Goal: Task Accomplishment & Management: Manage account settings

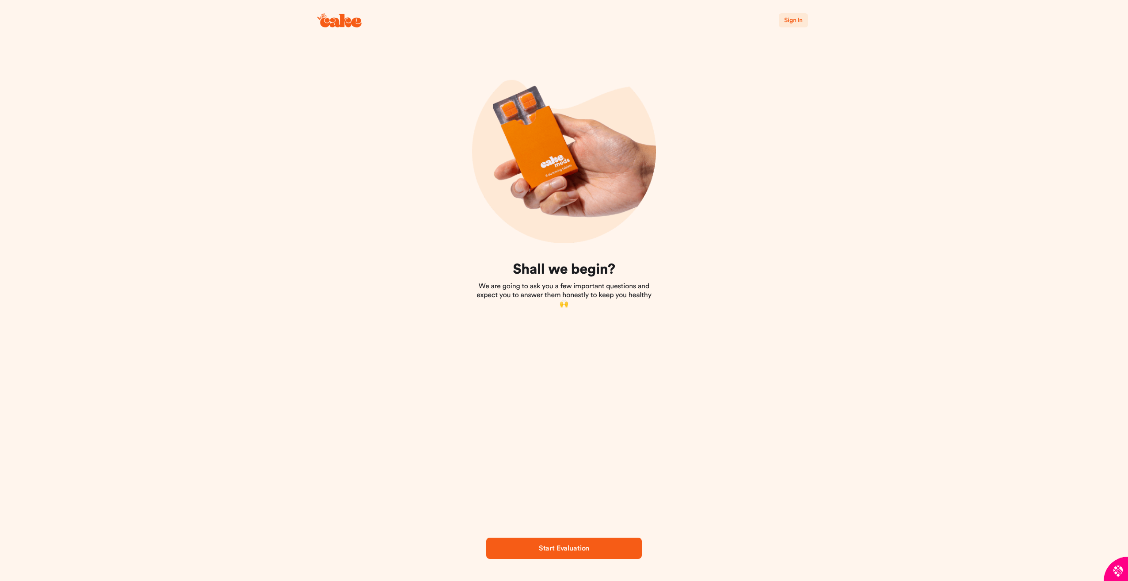
click at [791, 22] on span "Sign In" at bounding box center [793, 20] width 19 height 6
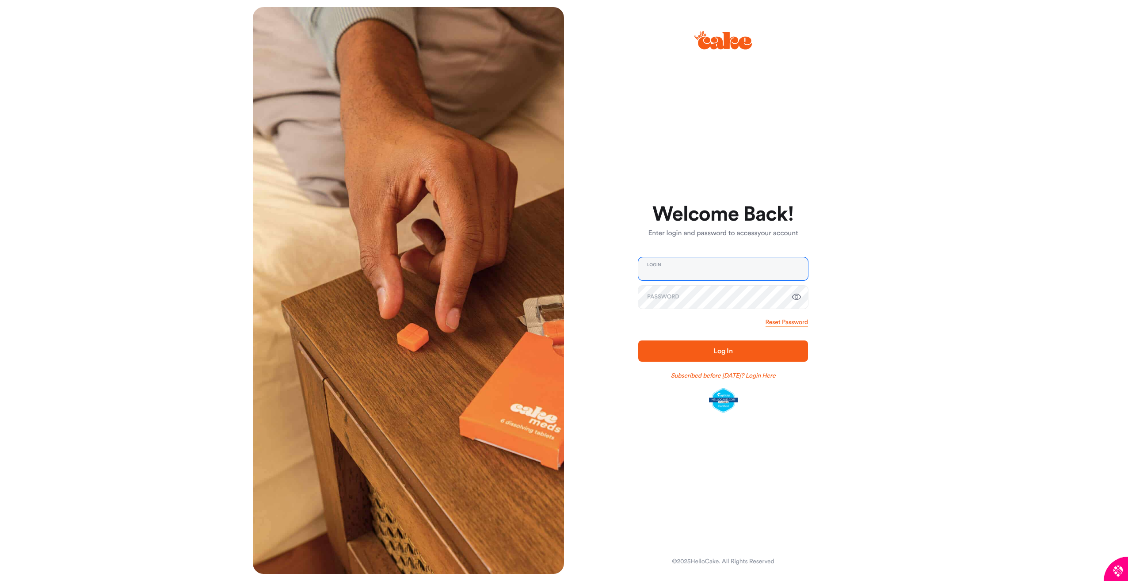
type input "**********"
click at [725, 351] on span "Log In" at bounding box center [722, 350] width 19 height 7
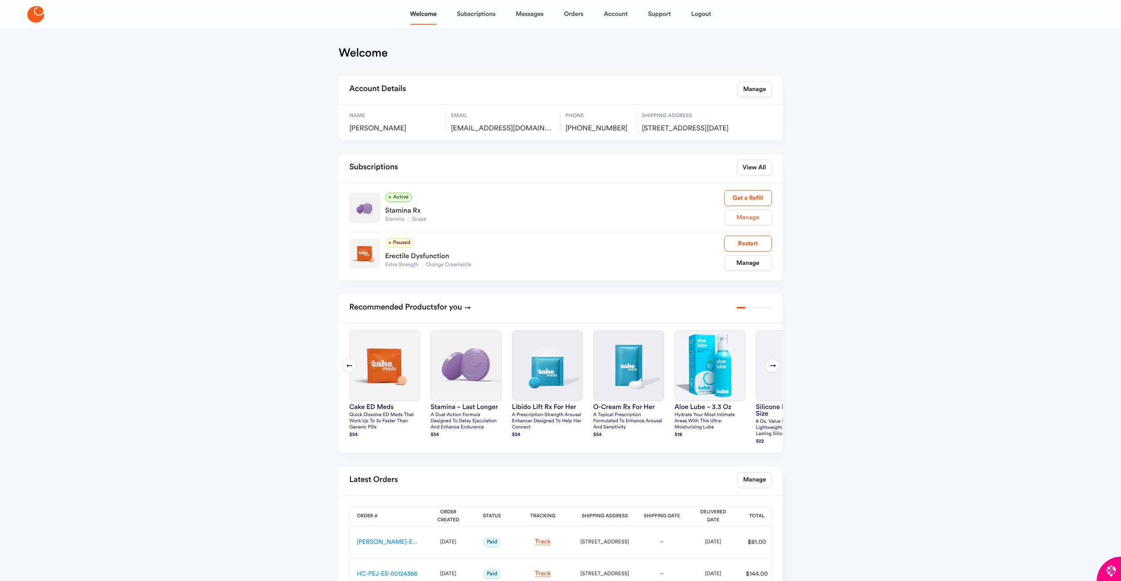
click at [750, 225] on link "Manage" at bounding box center [749, 218] width 48 height 16
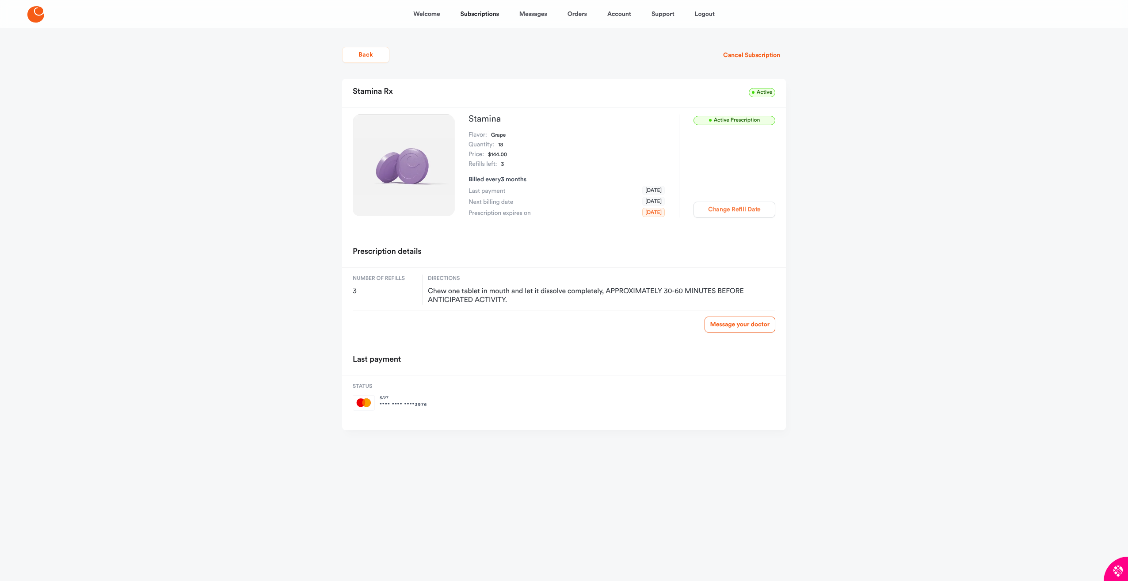
click at [732, 210] on button "Change Refill Date" at bounding box center [735, 210] width 82 height 16
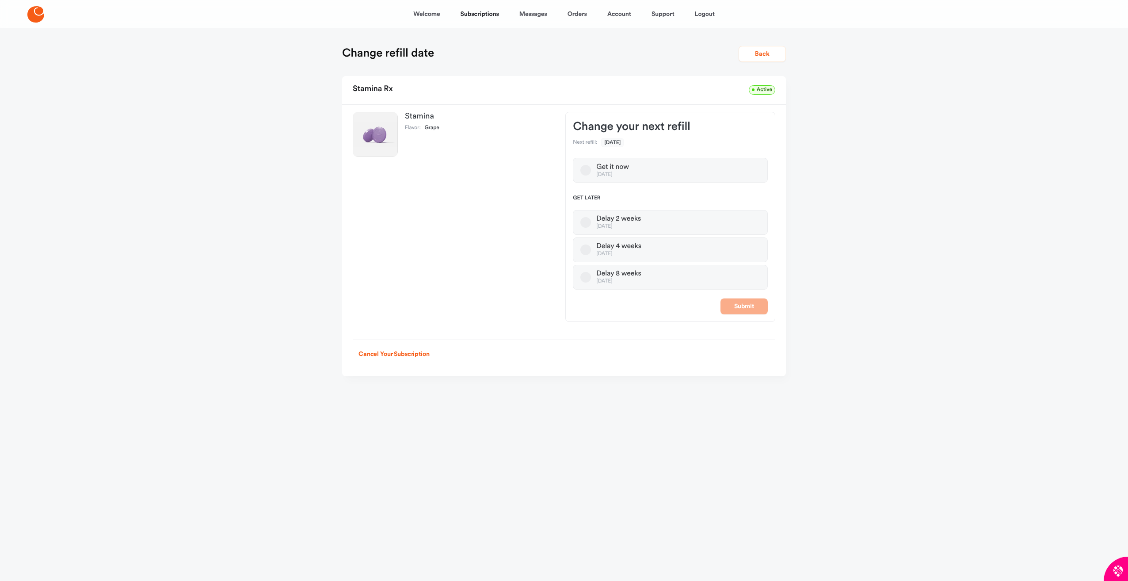
click at [586, 249] on button "Delay 4 weeks [DATE]" at bounding box center [585, 249] width 11 height 11
click at [585, 277] on button "Delay 8 weeks [DATE]" at bounding box center [585, 277] width 11 height 11
click at [740, 303] on button "Submit" at bounding box center [744, 306] width 47 height 16
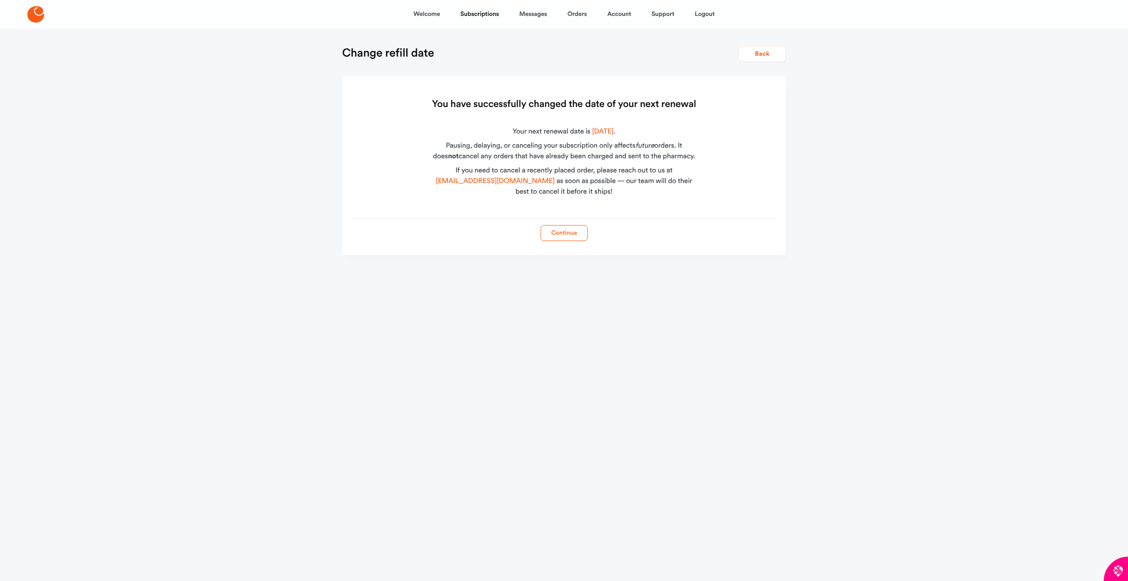
click at [567, 231] on button "Continue" at bounding box center [564, 233] width 47 height 16
